Goal: Task Accomplishment & Management: Manage account settings

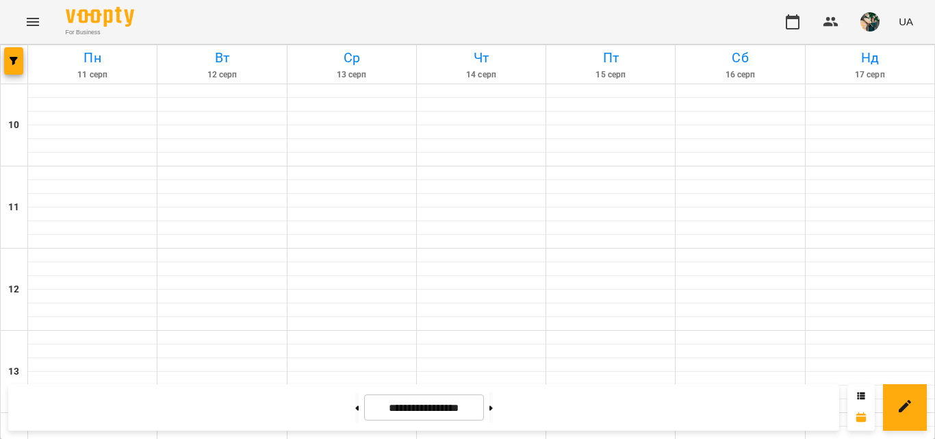
scroll to position [746, 0]
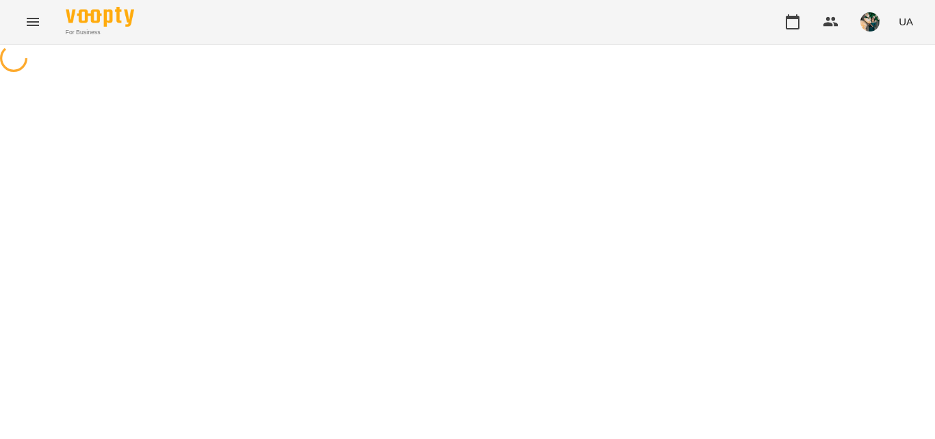
select select "*"
select select "**********"
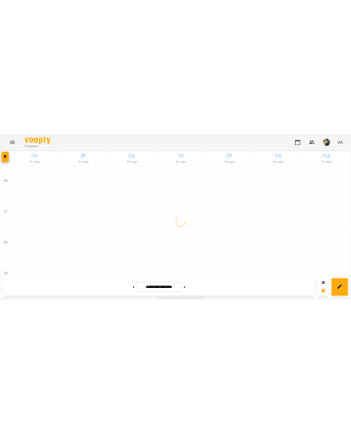
scroll to position [775, 0]
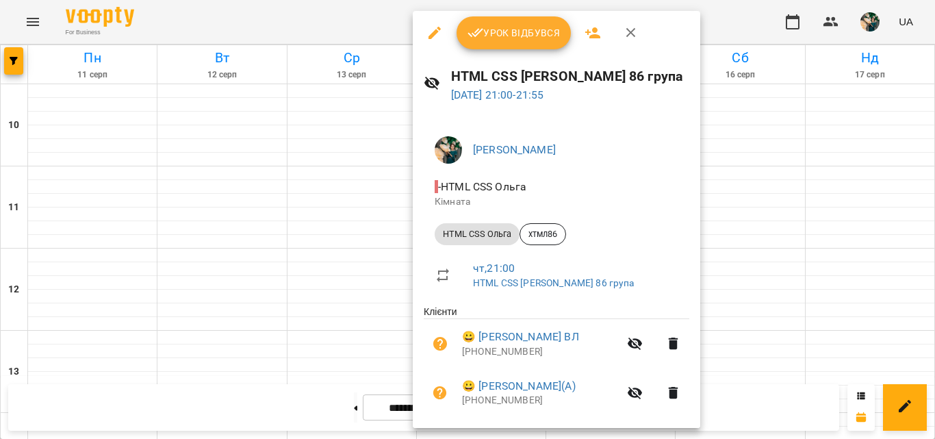
click at [517, 42] on button "Урок відбувся" at bounding box center [513, 32] width 115 height 33
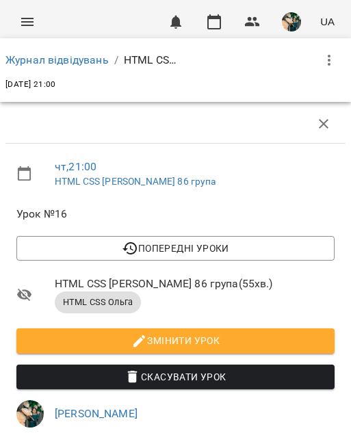
scroll to position [479, 0]
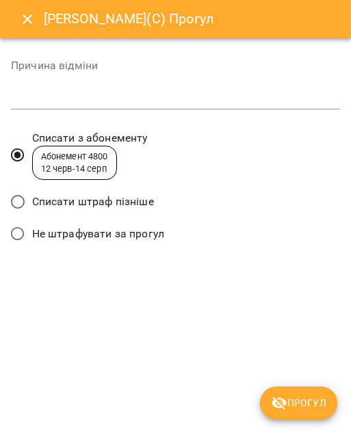
click at [122, 200] on span "Списати штраф пізніше" at bounding box center [93, 202] width 122 height 16
click at [294, 404] on span "Прогул" at bounding box center [298, 403] width 55 height 16
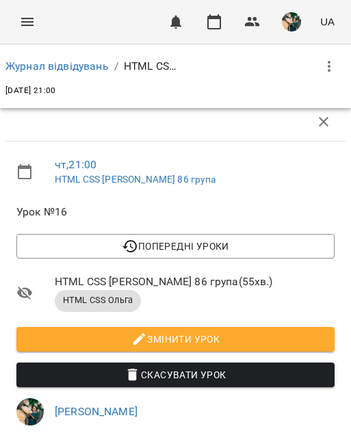
scroll to position [616, 0]
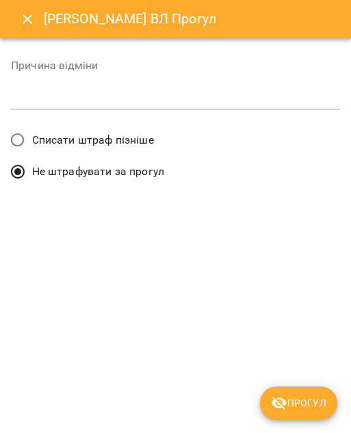
click at [83, 144] on span "Списати штраф пізніше" at bounding box center [93, 140] width 122 height 16
click at [289, 391] on button "Прогул" at bounding box center [298, 403] width 77 height 33
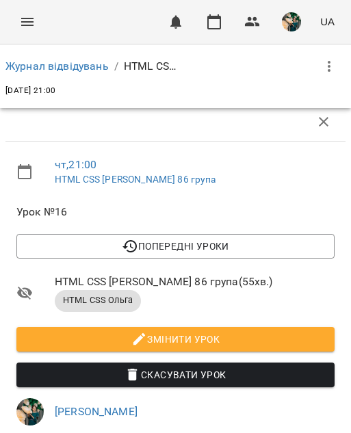
scroll to position [890, 0]
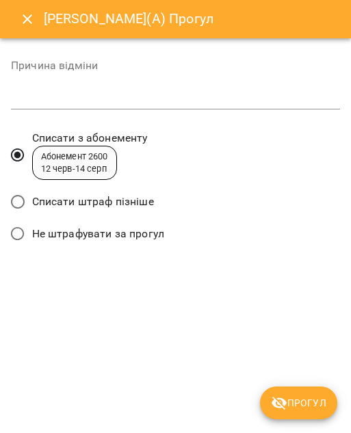
click at [118, 198] on span "Списати штраф пізніше" at bounding box center [93, 202] width 122 height 16
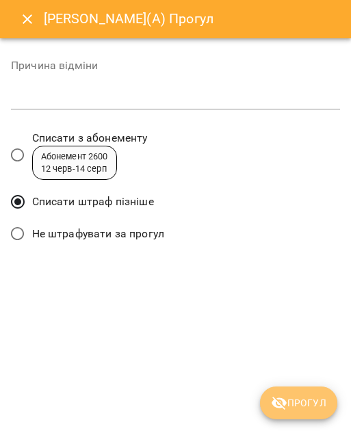
click at [289, 389] on button "Прогул" at bounding box center [298, 403] width 77 height 33
click at [289, 389] on div "[PERSON_NAME](А) Прогул Причина відміни * Списати з абонементу Абонемент 2600 […" at bounding box center [175, 216] width 351 height 433
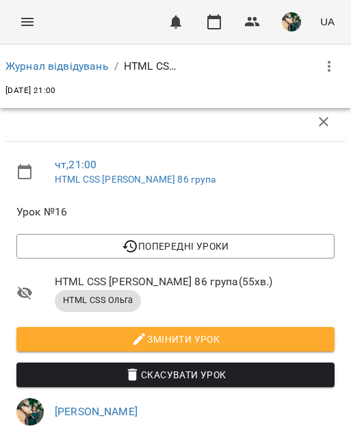
scroll to position [966, 0]
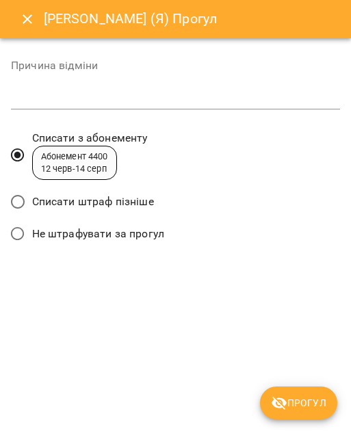
click at [129, 198] on span "Списати штраф пізніше" at bounding box center [93, 202] width 122 height 16
click at [285, 397] on icon "submit" at bounding box center [279, 403] width 16 height 16
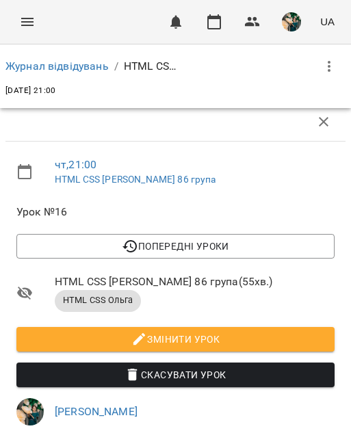
scroll to position [282, 0]
click at [68, 64] on link "Журнал відвідувань" at bounding box center [56, 66] width 103 height 13
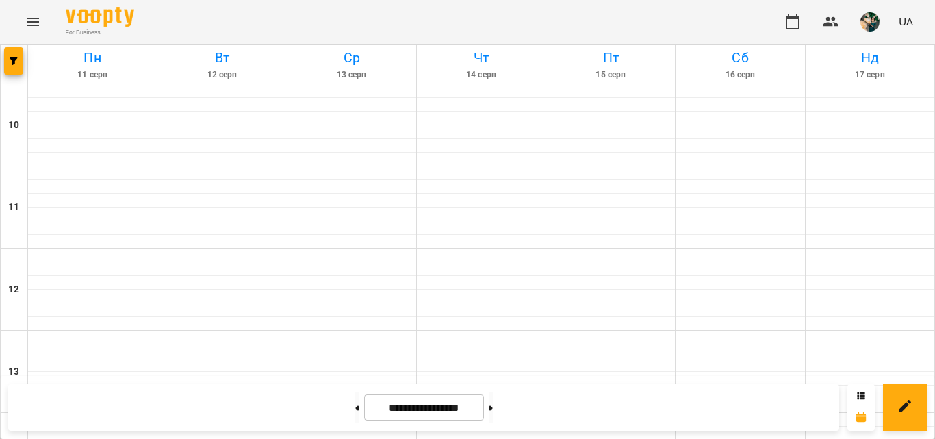
scroll to position [753, 0]
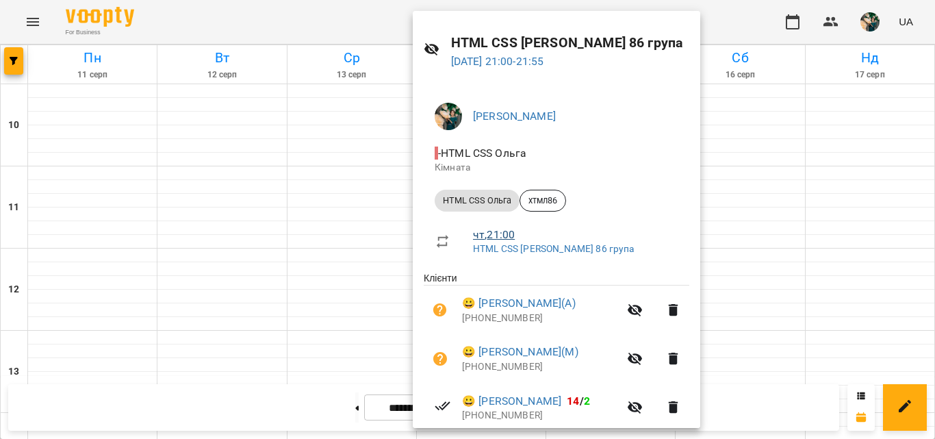
scroll to position [29, 0]
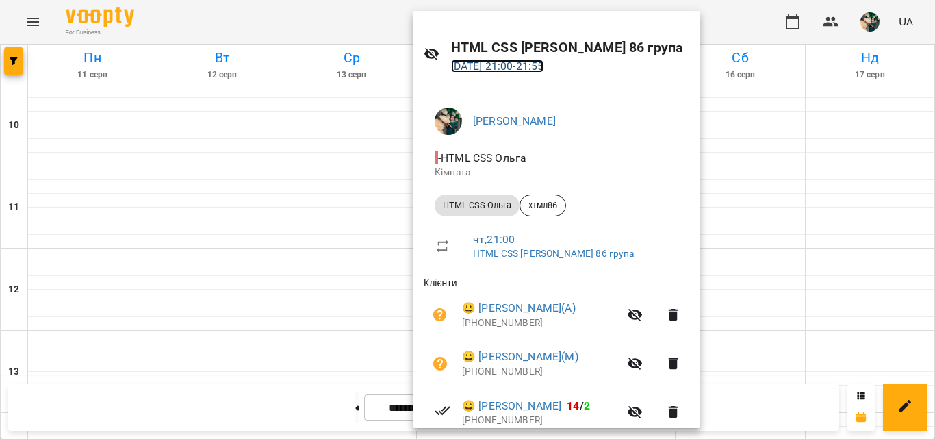
click at [544, 65] on link "[DATE] 21:00 - 21:55" at bounding box center [497, 66] width 93 height 13
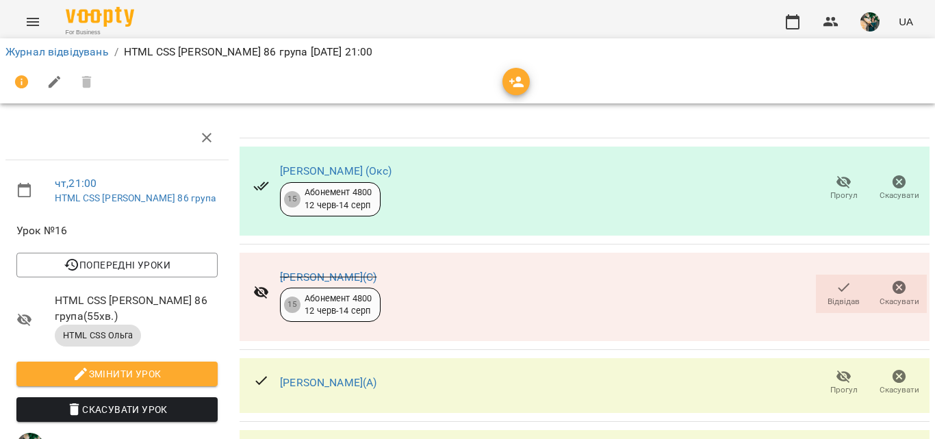
scroll to position [429, 0]
click at [85, 55] on link "Журнал відвідувань" at bounding box center [56, 51] width 103 height 13
